Goal: Task Accomplishment & Management: Manage account settings

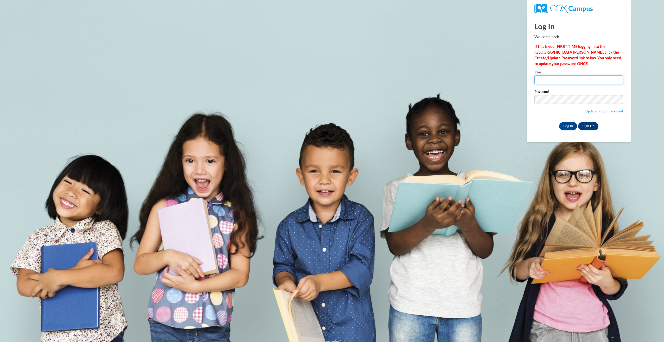
click at [547, 80] on input "Email" at bounding box center [578, 79] width 88 height 9
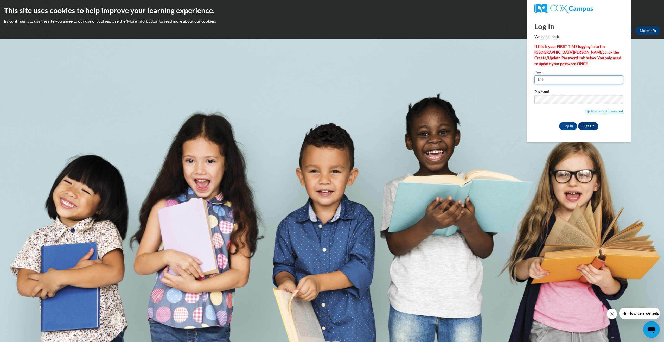
type input "kiah.rowland@capitaldayschool.net"
click at [559, 122] on input "Log In" at bounding box center [568, 126] width 18 height 8
click at [571, 127] on input "Log In" at bounding box center [568, 126] width 18 height 8
click at [567, 124] on input "Log In" at bounding box center [568, 126] width 18 height 8
